Goal: Task Accomplishment & Management: Use online tool/utility

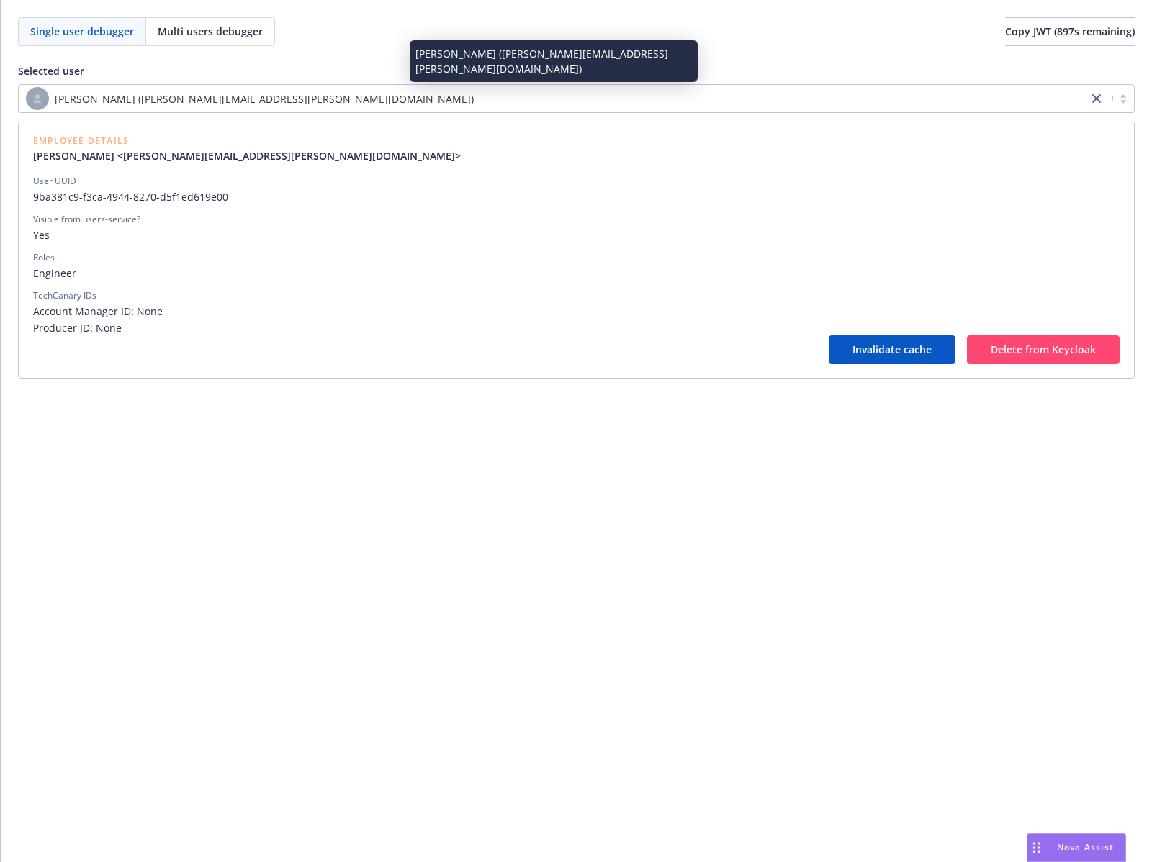
click at [574, 94] on div "[PERSON_NAME] ([PERSON_NAME][EMAIL_ADDRESS][PERSON_NAME][DOMAIN_NAME])" at bounding box center [553, 98] width 1054 height 23
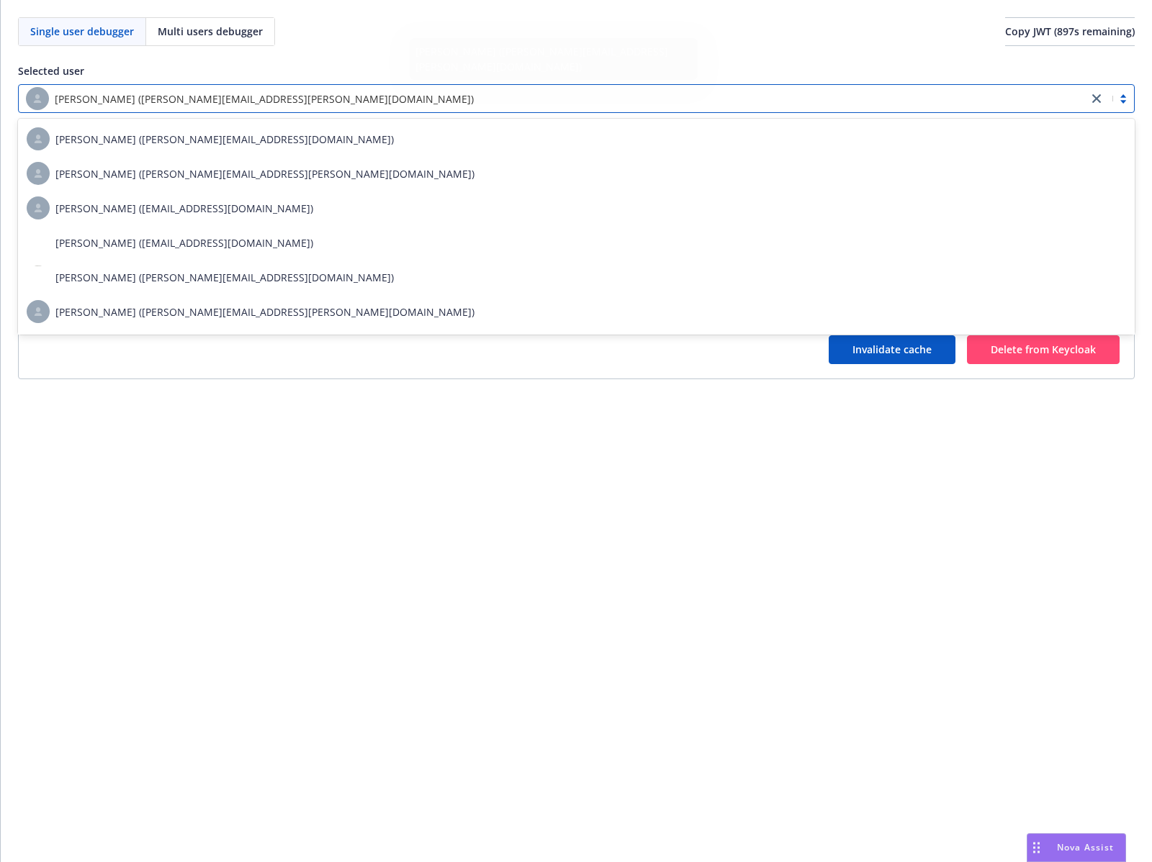
paste input "69ef5e79-a4b6-45ba-87ce-6b7bb0e68660"
type input "69ef5e79-a4b6-45ba-87ce-6b7bb0e68660"
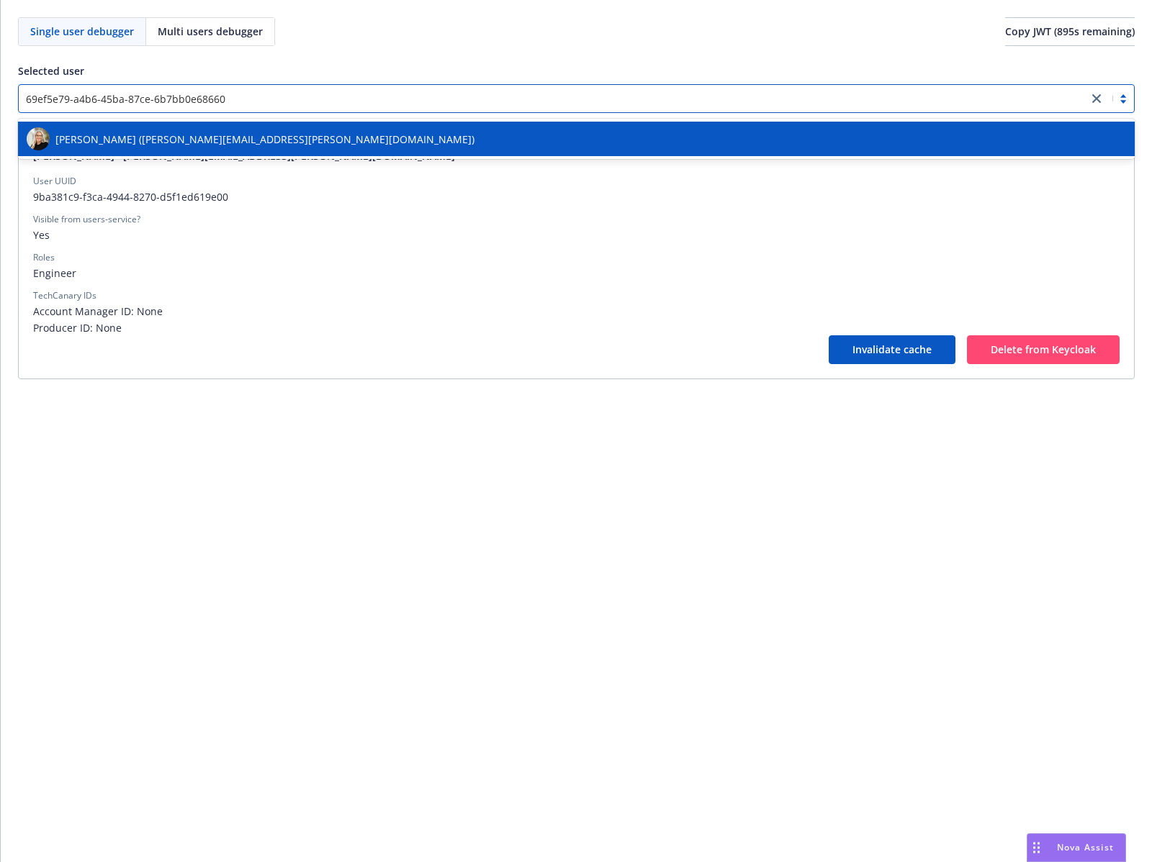
click at [561, 130] on div "[PERSON_NAME] ([PERSON_NAME][EMAIL_ADDRESS][PERSON_NAME][DOMAIN_NAME])" at bounding box center [576, 138] width 1099 height 23
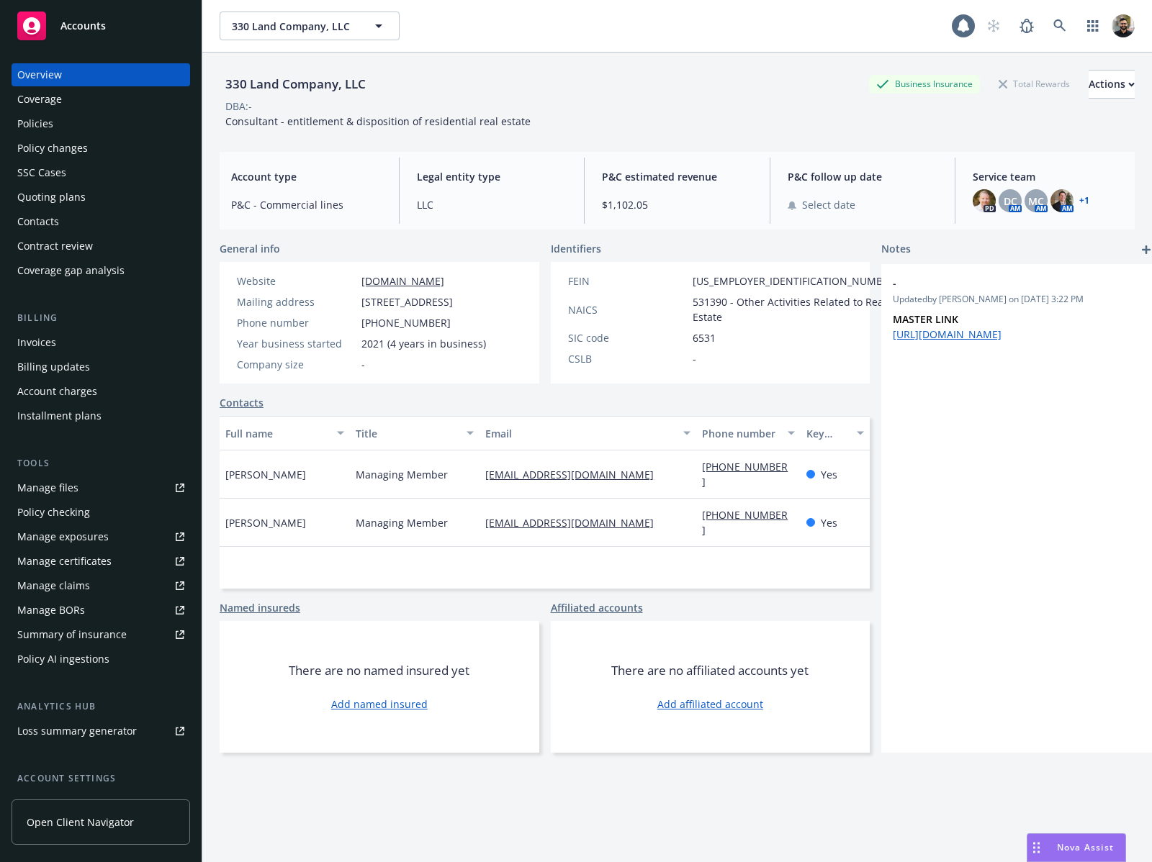
click at [98, 662] on div "Policy AI ingestions" at bounding box center [63, 659] width 92 height 23
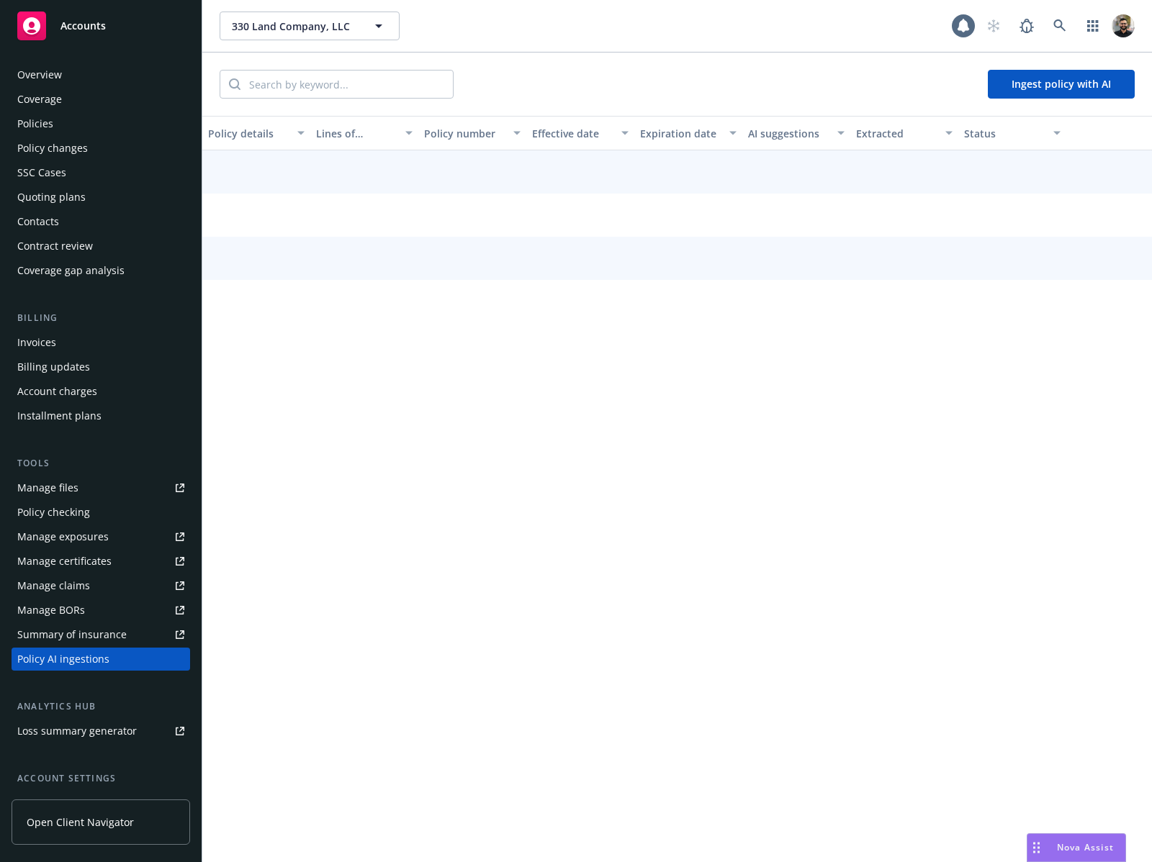
scroll to position [124, 0]
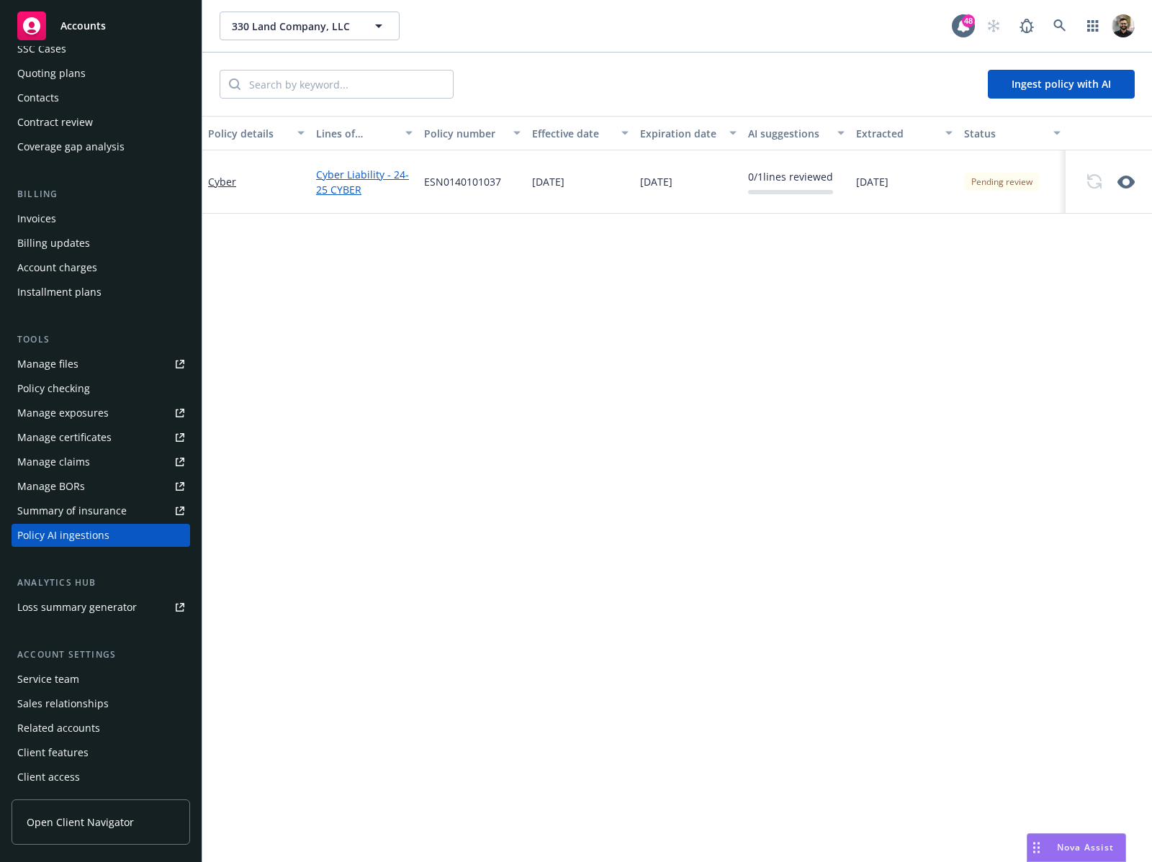
click at [1128, 176] on icon "button" at bounding box center [1125, 182] width 17 height 13
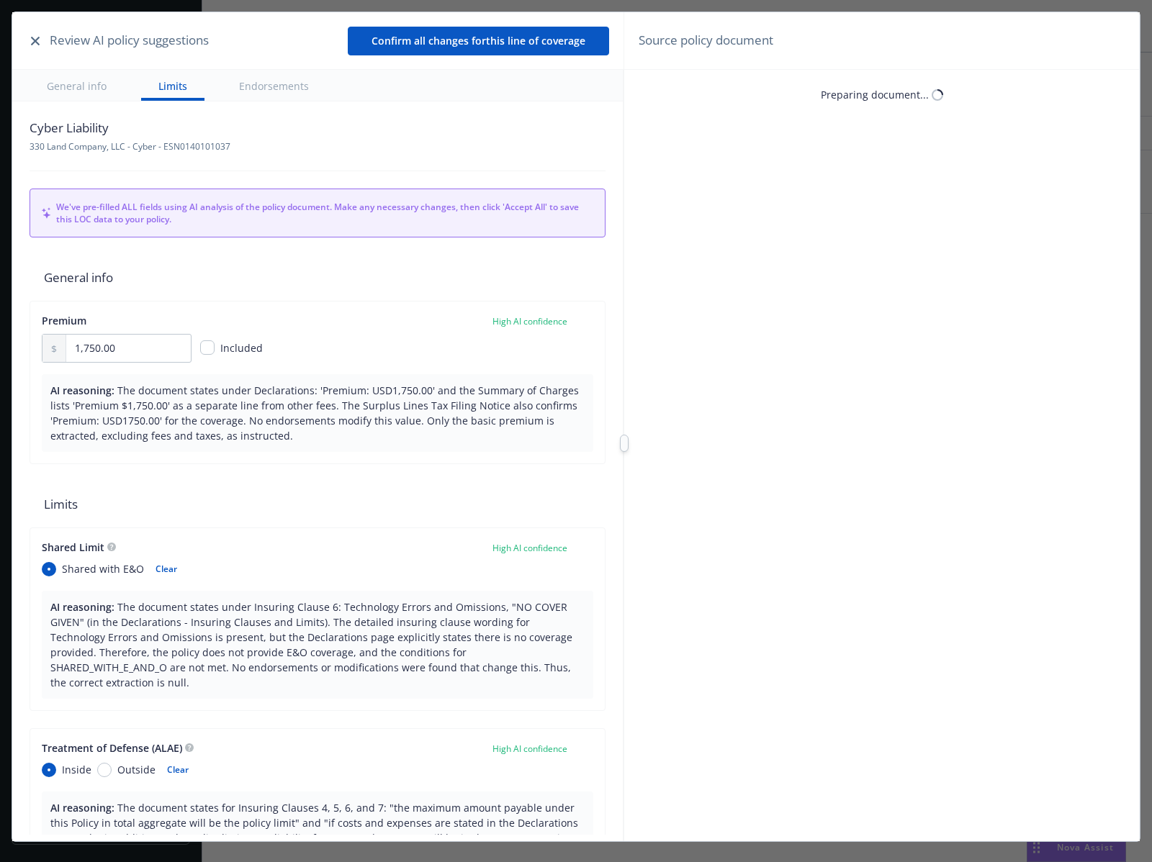
click at [37, 44] on icon "button" at bounding box center [35, 41] width 9 height 9
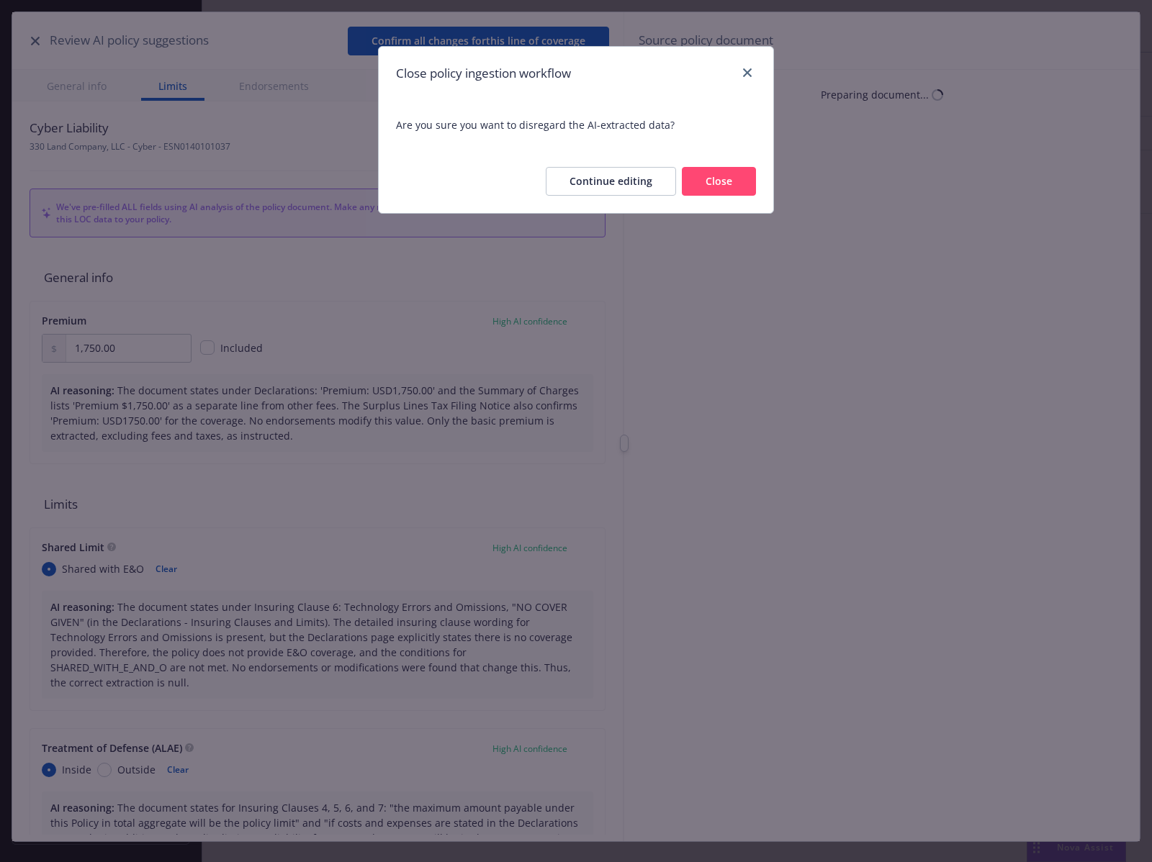
click at [702, 176] on button "Close" at bounding box center [719, 181] width 74 height 29
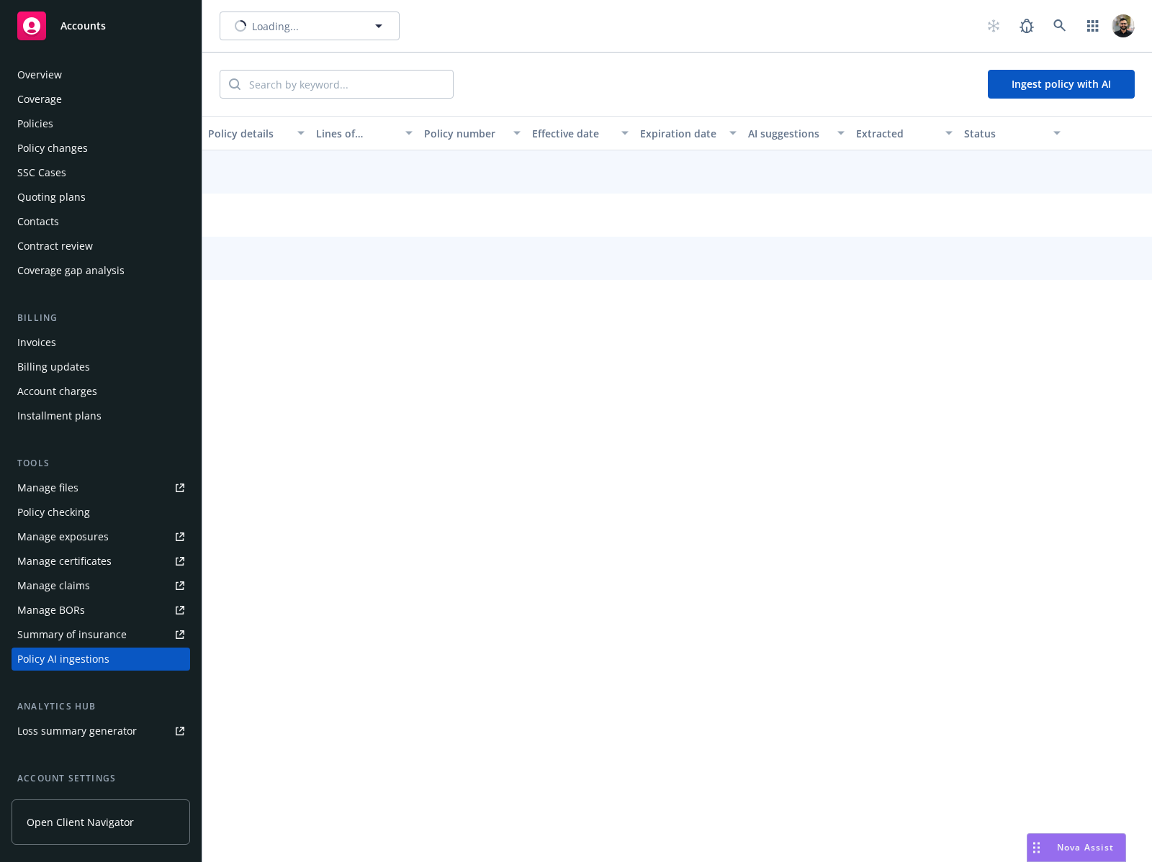
scroll to position [124, 0]
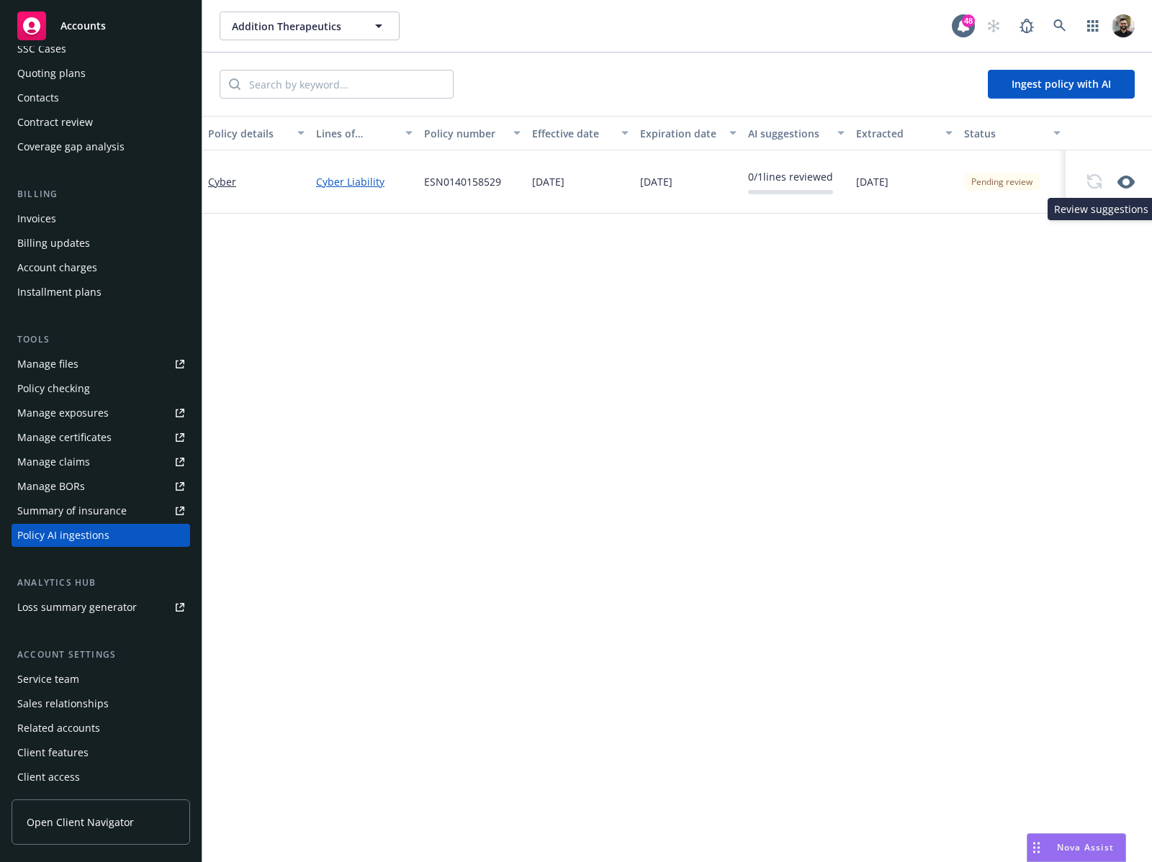
click at [1122, 181] on icon "button" at bounding box center [1125, 181] width 17 height 17
